Goal: Task Accomplishment & Management: Check status

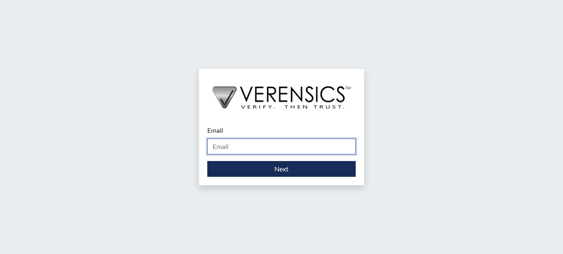
click at [244, 150] on input "Email" at bounding box center [281, 146] width 148 height 16
type input "Sherry.Burnett@gdc.ga.gov"
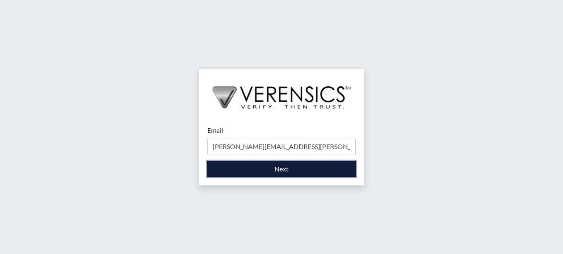
click at [289, 170] on button "Next" at bounding box center [281, 169] width 148 height 16
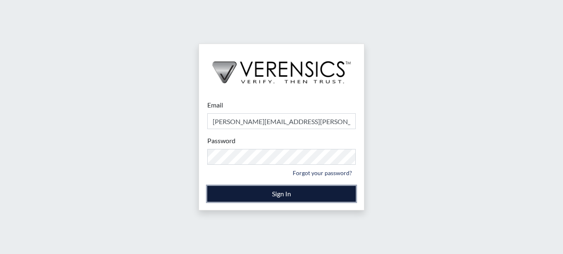
drag, startPoint x: 279, startPoint y: 197, endPoint x: 274, endPoint y: 191, distance: 7.4
click at [281, 195] on button "Sign In" at bounding box center [281, 194] width 148 height 16
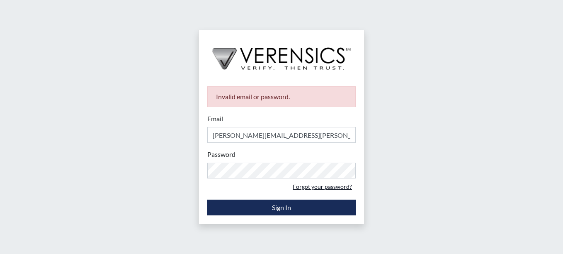
click at [310, 189] on link "Forgot your password?" at bounding box center [322, 186] width 67 height 13
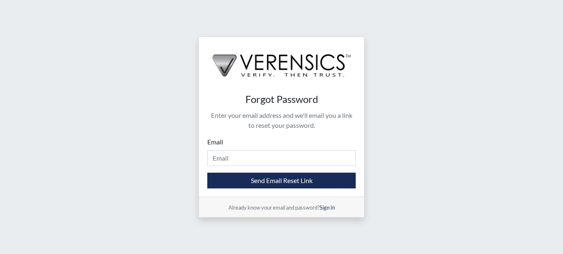
click at [231, 166] on form "Email Please provide your email address. Send Email Reset Link" at bounding box center [281, 162] width 148 height 51
click at [225, 160] on input "Email" at bounding box center [281, 158] width 148 height 16
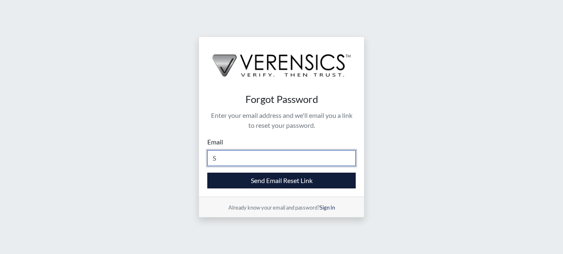
type input "Sherry.Burnett@gdc.ga.gov"
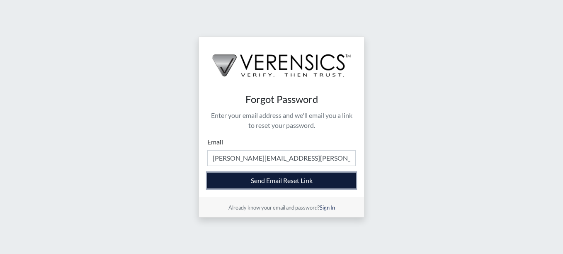
click at [282, 182] on button "Send Email Reset Link" at bounding box center [281, 180] width 148 height 16
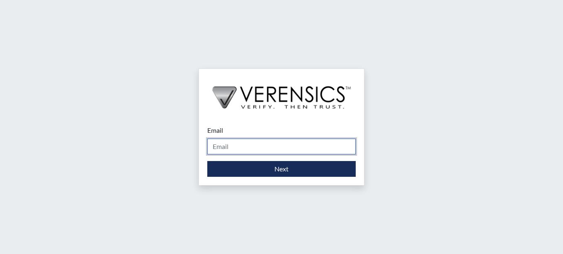
click at [242, 149] on input "Email" at bounding box center [281, 146] width 148 height 16
type input "Sherry.Burnett@gdc.ga.gov"
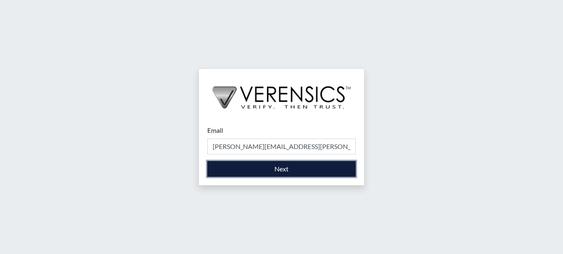
click at [283, 169] on button "Next" at bounding box center [281, 169] width 148 height 16
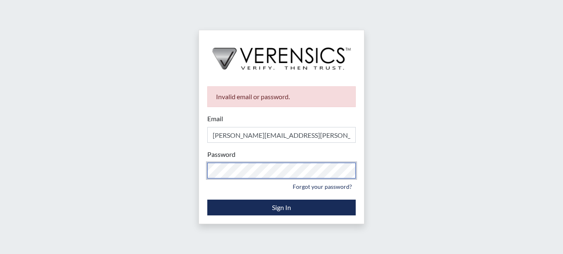
click at [184, 181] on div "Invalid email or password. Email Sherry.Burnett@gdc.ga.gov Please provide your …" at bounding box center [281, 127] width 563 height 254
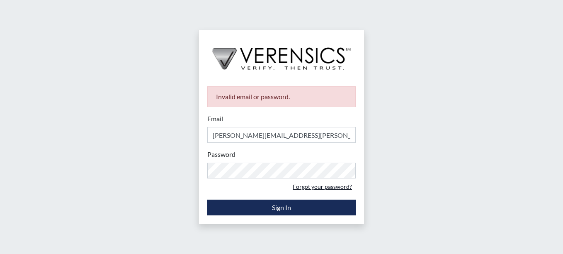
click at [310, 186] on link "Forgot your password?" at bounding box center [322, 186] width 67 height 13
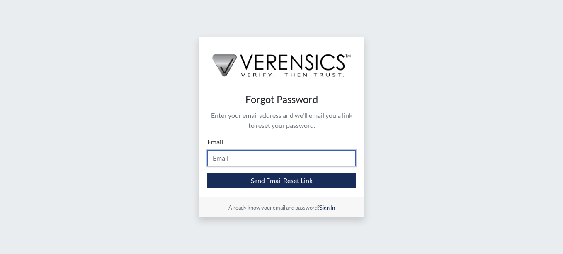
click at [230, 162] on input "Email" at bounding box center [281, 158] width 148 height 16
type input "Sherry.Burnett@gdc.ga.gov"
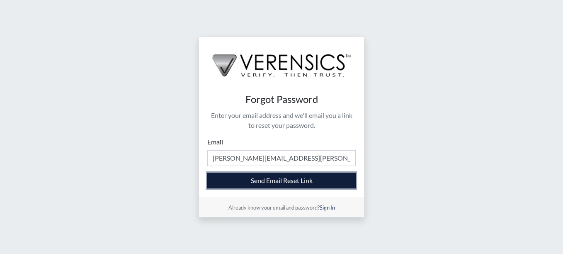
click at [259, 177] on button "Send Email Reset Link" at bounding box center [281, 180] width 148 height 16
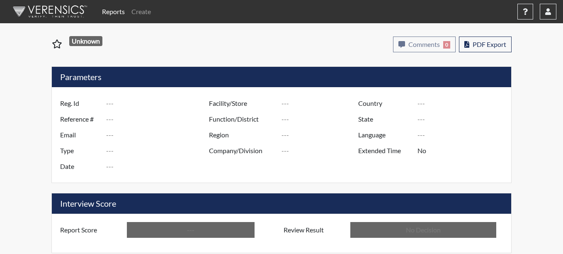
type input "ANH1289"
type input "51022"
type input "---"
type input "Corrections Pre-Employment"
type input "[DATE]"
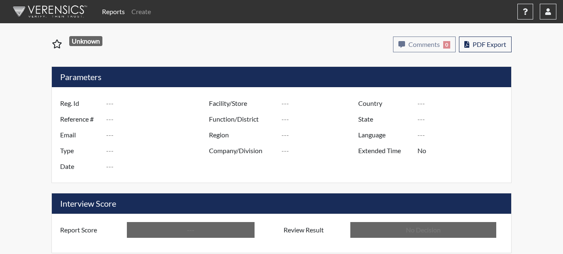
type input "[PERSON_NAME]"
type input "[GEOGRAPHIC_DATA]"
type input "[US_STATE]"
type input "English"
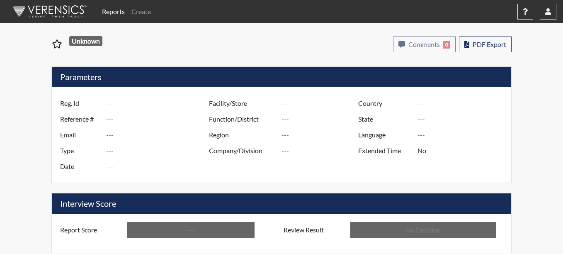
type input "Above Conditions"
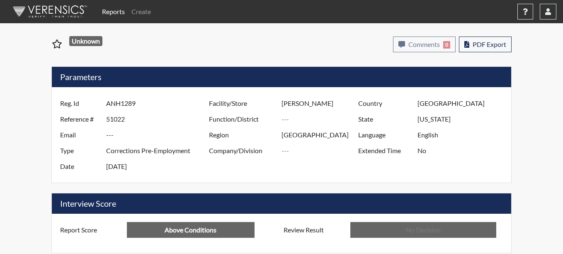
type input "In Review"
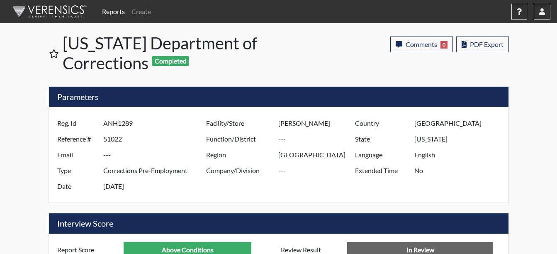
scroll to position [414287, 414081]
